Goal: Check status: Check status

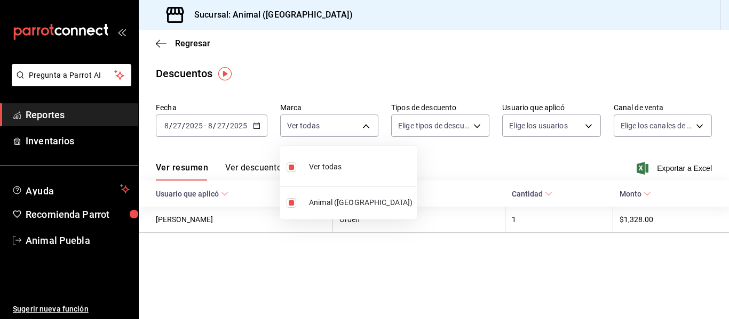
click at [255, 127] on div at bounding box center [364, 159] width 729 height 319
click at [60, 116] on span "Reportes" at bounding box center [78, 115] width 104 height 14
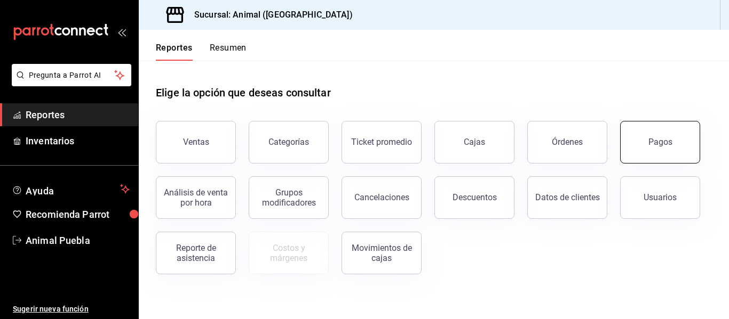
click at [659, 149] on button "Pagos" at bounding box center [660, 142] width 80 height 43
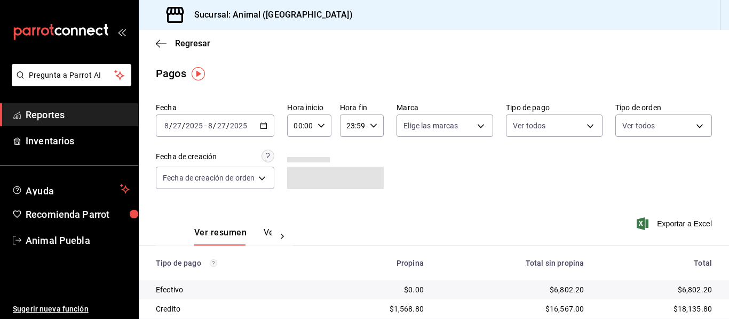
click at [265, 125] on icon "button" at bounding box center [263, 125] width 7 height 7
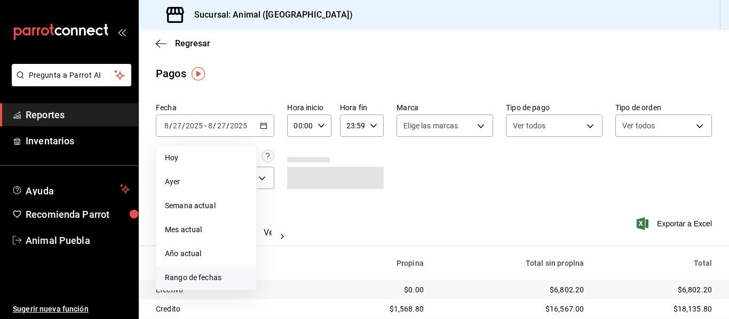
click at [218, 276] on span "Rango de fechas" at bounding box center [206, 278] width 83 height 11
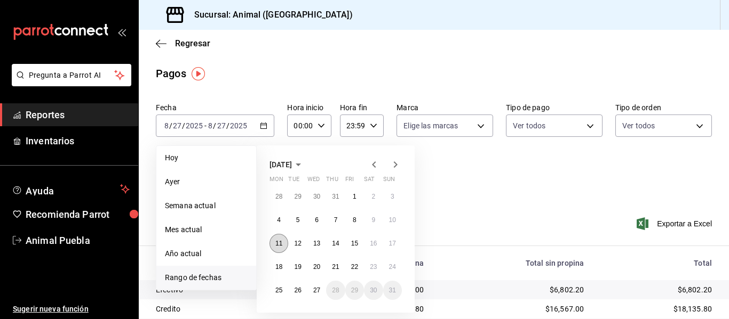
click at [281, 243] on abbr "11" at bounding box center [278, 243] width 7 height 7
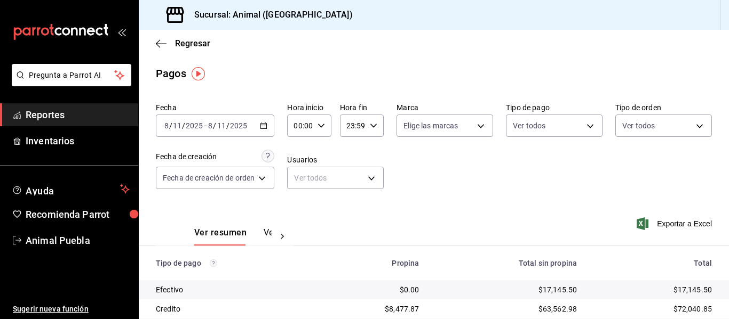
click at [266, 127] on icon "button" at bounding box center [263, 125] width 7 height 7
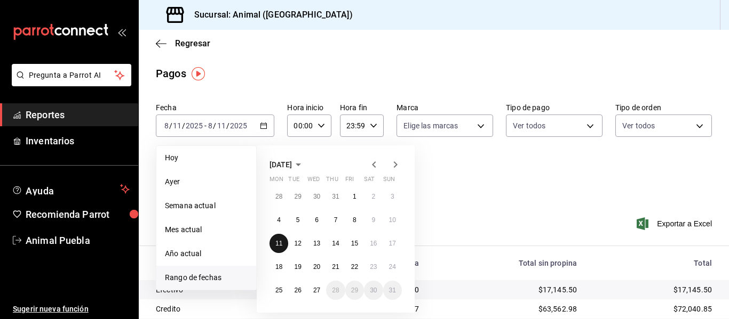
drag, startPoint x: 281, startPoint y: 239, endPoint x: 291, endPoint y: 243, distance: 10.6
click at [285, 240] on button "11" at bounding box center [278, 243] width 19 height 19
click at [293, 243] on button "12" at bounding box center [297, 243] width 19 height 19
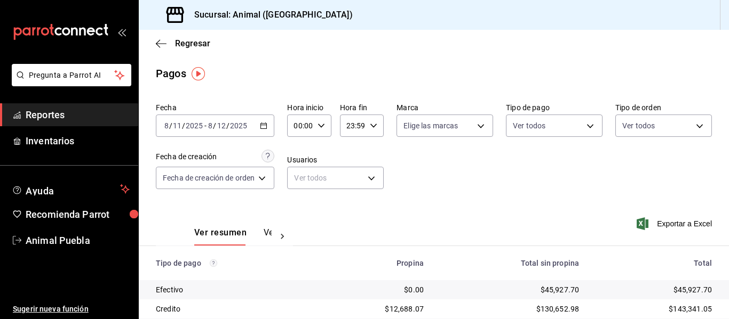
click at [267, 129] on \(Stroke\) "button" at bounding box center [263, 126] width 6 height 6
click at [263, 127] on icon "button" at bounding box center [263, 125] width 7 height 7
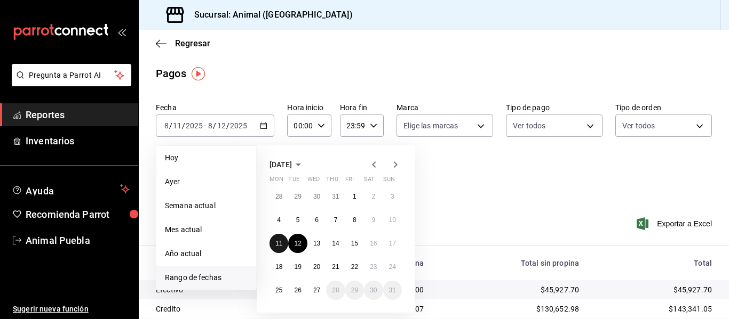
click at [278, 246] on abbr "11" at bounding box center [278, 243] width 7 height 7
click at [297, 247] on button "12" at bounding box center [297, 243] width 19 height 19
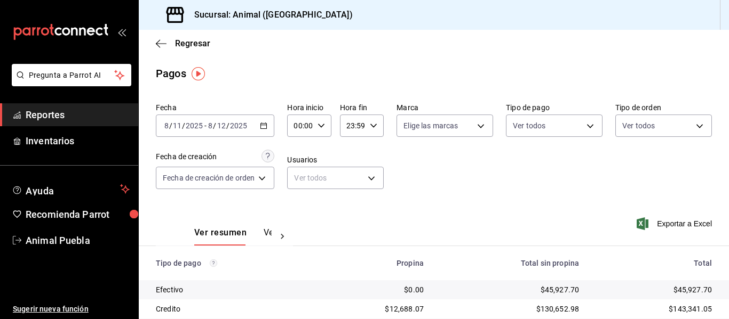
click at [266, 126] on icon "button" at bounding box center [263, 125] width 7 height 7
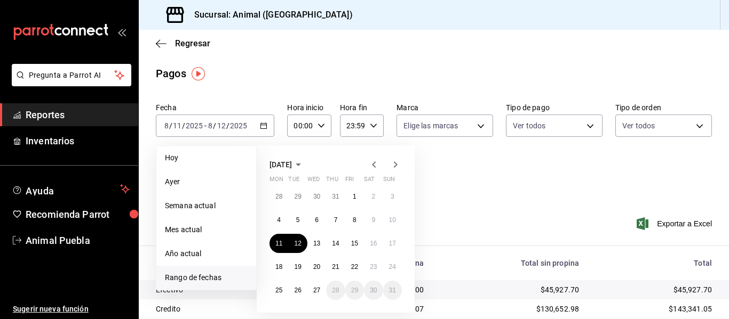
click at [473, 205] on div "Ver resumen Ver pagos Exportar a Excel" at bounding box center [434, 230] width 590 height 57
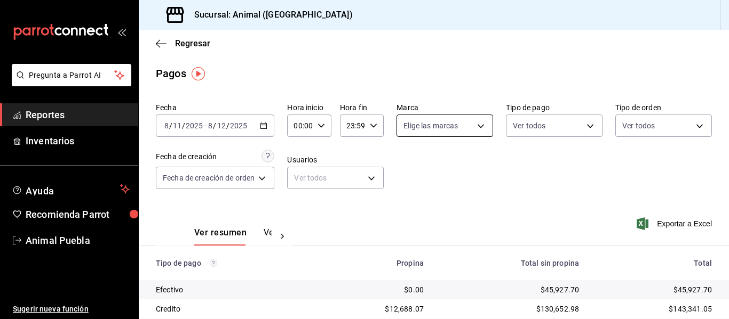
click at [480, 123] on body "Pregunta a Parrot AI Reportes Inventarios Ayuda Recomienda Parrot Animal Puebla…" at bounding box center [364, 159] width 729 height 319
click at [462, 175] on li "Ver todas" at bounding box center [464, 165] width 137 height 31
type input "96838179-8fbb-4073-aae3-1789726318c8"
checkbox input "true"
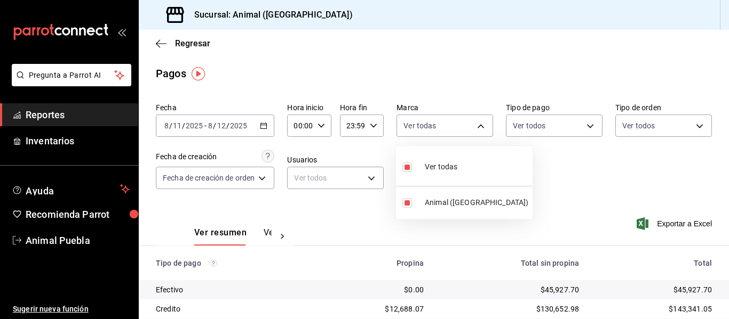
click at [583, 125] on div at bounding box center [364, 159] width 729 height 319
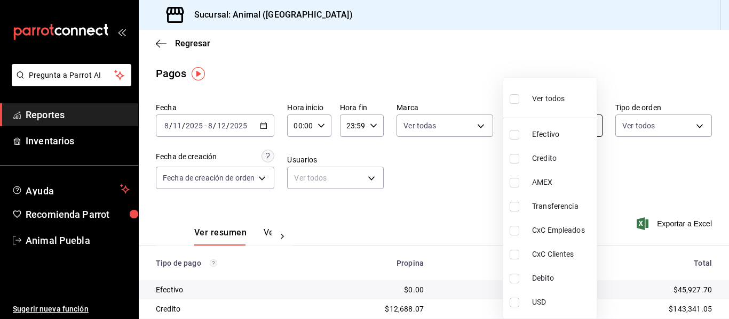
click at [583, 125] on body "Pregunta a Parrot AI Reportes Inventarios Ayuda Recomienda Parrot Animal Puebla…" at bounding box center [364, 159] width 729 height 319
click at [572, 97] on li "Ver todos" at bounding box center [549, 97] width 93 height 31
type input "406eaf07-0ba3-476d-b4b3-558a4329142f,8fae7823-7282-42ef-92d0-8abdc0a1b7d2,68543…"
checkbox input "true"
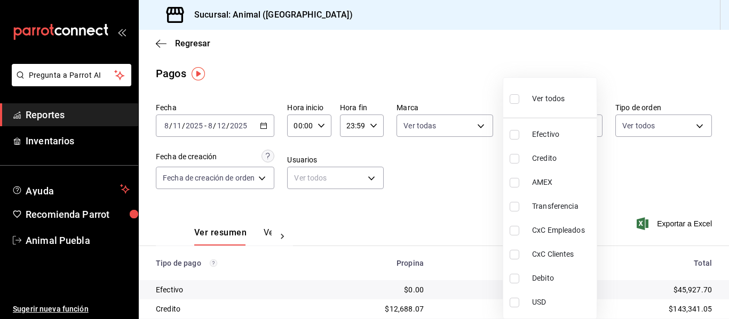
checkbox input "true"
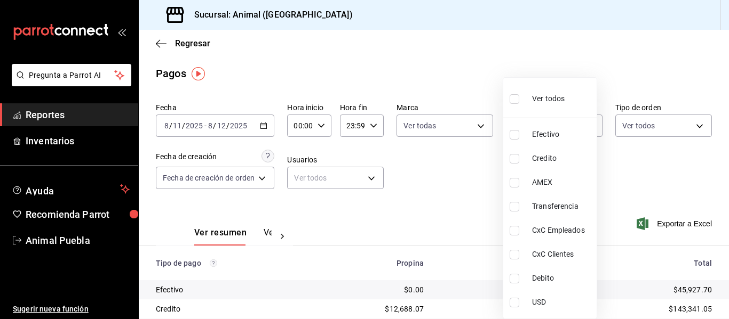
checkbox input "true"
click at [694, 124] on div at bounding box center [364, 159] width 729 height 319
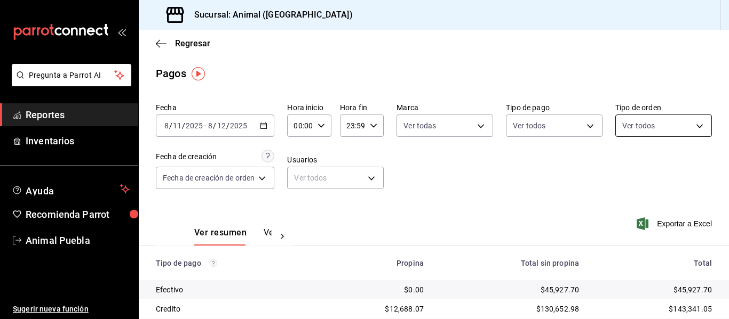
click at [693, 125] on body "Pregunta a Parrot AI Reportes Inventarios Ayuda Recomienda Parrot Animal Puebla…" at bounding box center [364, 159] width 729 height 319
click at [667, 168] on span "Ver todos" at bounding box center [654, 167] width 33 height 11
type input "89cc3392-1a89-49ed-91c4-e66ea58282e1,025cf6ae-25b7-4698-bb98-3d77af74a196,EXTER…"
checkbox input "true"
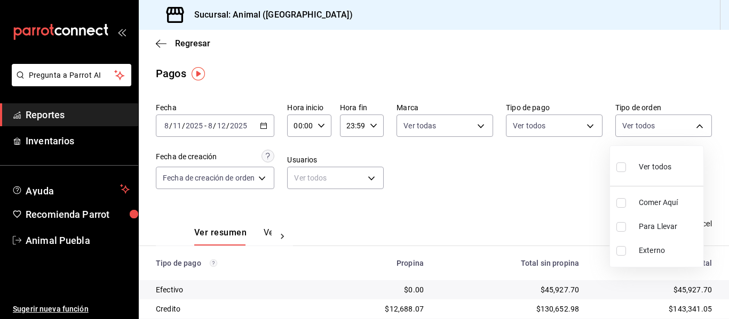
checkbox input "true"
click at [323, 126] on div at bounding box center [364, 159] width 729 height 319
click at [320, 127] on icon "button" at bounding box center [320, 125] width 7 height 7
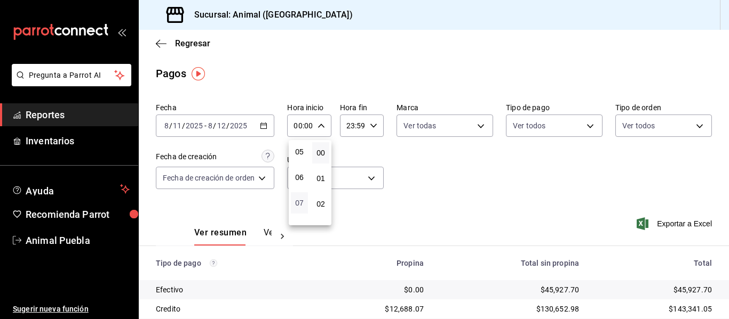
scroll to position [53, 0]
click at [299, 202] on span "04" at bounding box center [299, 202] width 4 height 9
type input "04:00"
click at [374, 125] on div at bounding box center [364, 159] width 729 height 319
click at [373, 129] on icon "button" at bounding box center [373, 125] width 7 height 7
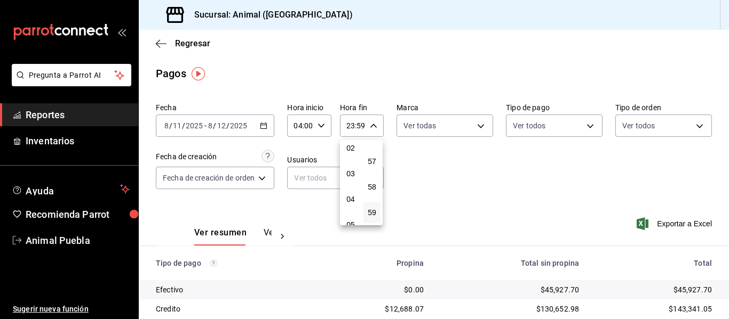
scroll to position [49, 0]
click at [349, 205] on span "04" at bounding box center [350, 206] width 4 height 9
click at [455, 193] on div at bounding box center [364, 159] width 729 height 319
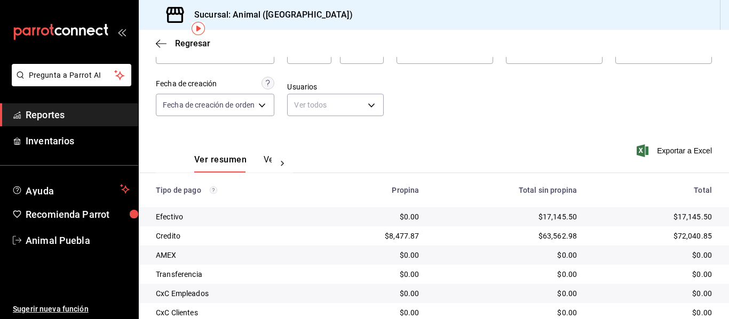
scroll to position [45, 0]
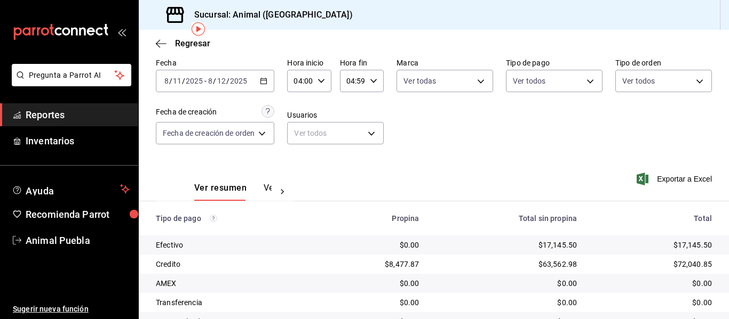
click at [374, 83] on icon "button" at bounding box center [373, 80] width 7 height 7
click at [353, 157] on span "04" at bounding box center [350, 157] width 4 height 9
click at [374, 109] on span "00" at bounding box center [372, 108] width 4 height 9
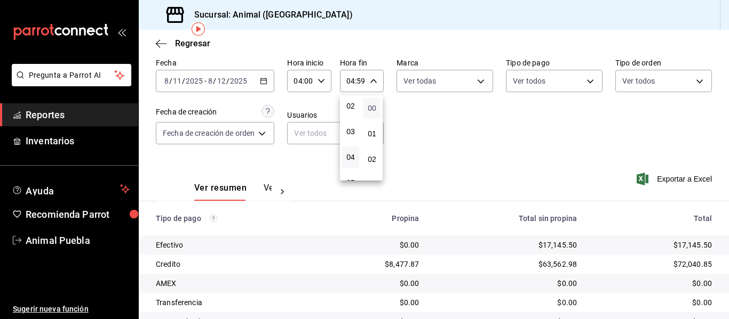
type input "04:00"
click at [486, 143] on div at bounding box center [364, 159] width 729 height 319
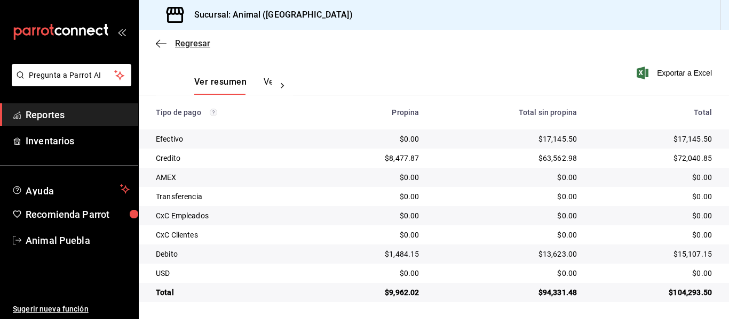
click at [162, 42] on icon "button" at bounding box center [161, 44] width 11 height 10
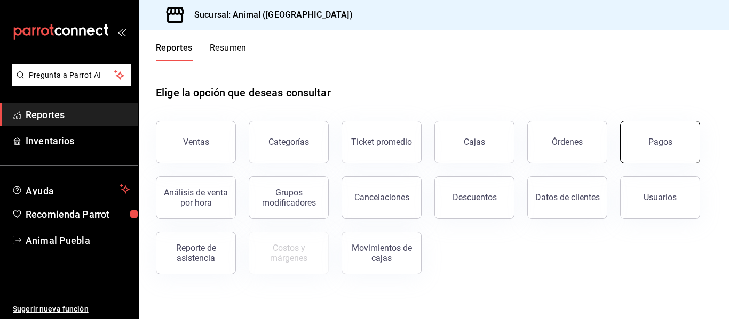
click at [651, 151] on button "Pagos" at bounding box center [660, 142] width 80 height 43
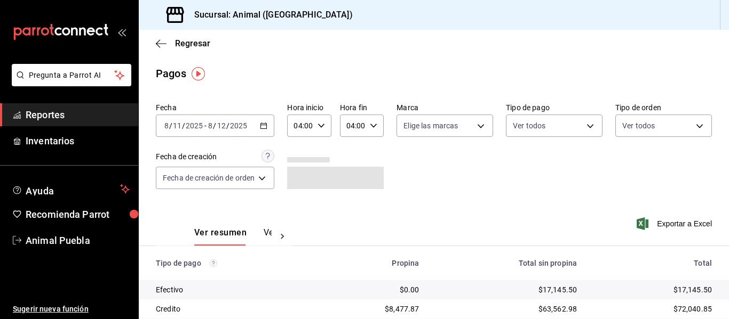
click at [263, 125] on icon "button" at bounding box center [263, 125] width 7 height 7
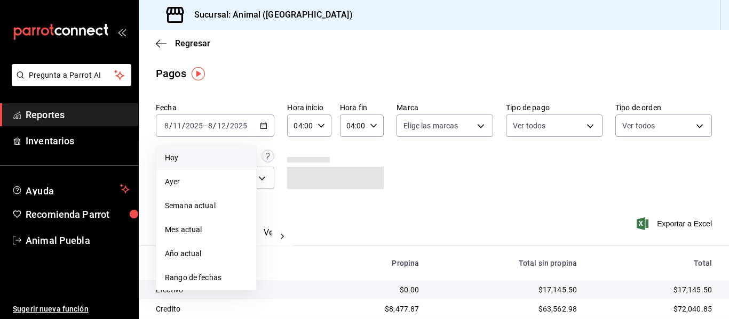
click at [238, 159] on span "Hoy" at bounding box center [206, 158] width 83 height 11
type input "00:00"
type input "23:59"
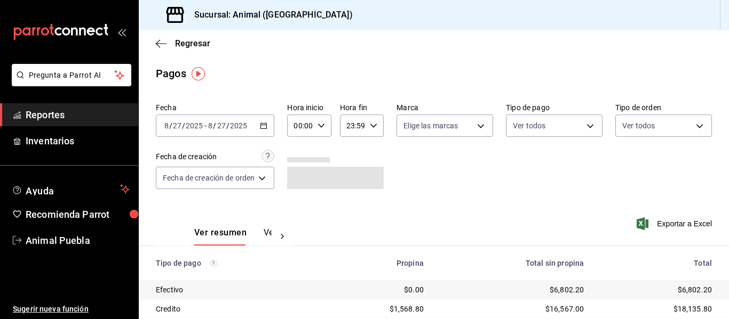
click at [322, 127] on icon "button" at bounding box center [320, 125] width 7 height 7
click at [301, 202] on span "04" at bounding box center [299, 202] width 4 height 9
type input "04:00"
click at [375, 126] on div at bounding box center [364, 159] width 729 height 319
